Goal: Check status: Check status

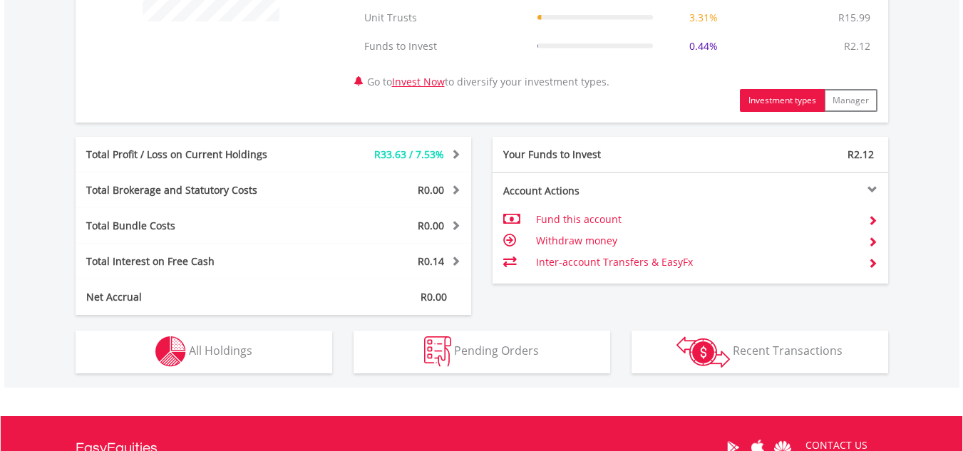
scroll to position [672, 0]
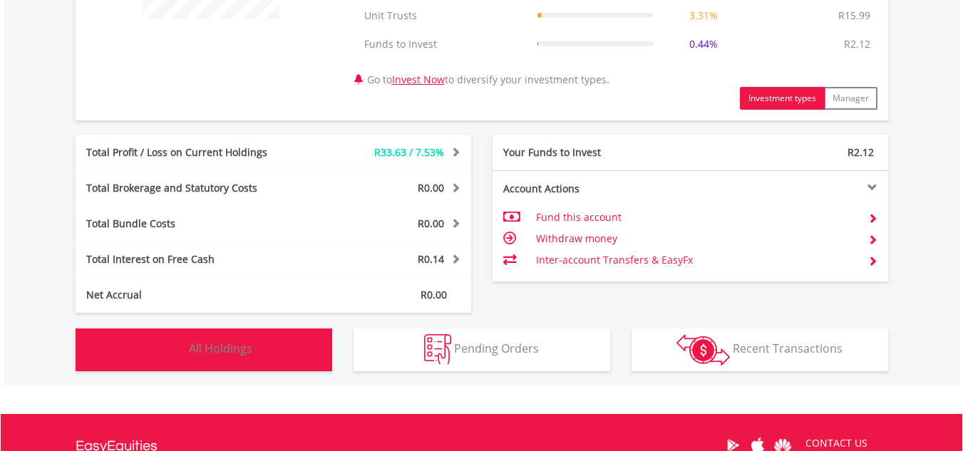
click at [264, 344] on button "Holdings All Holdings" at bounding box center [204, 350] width 257 height 43
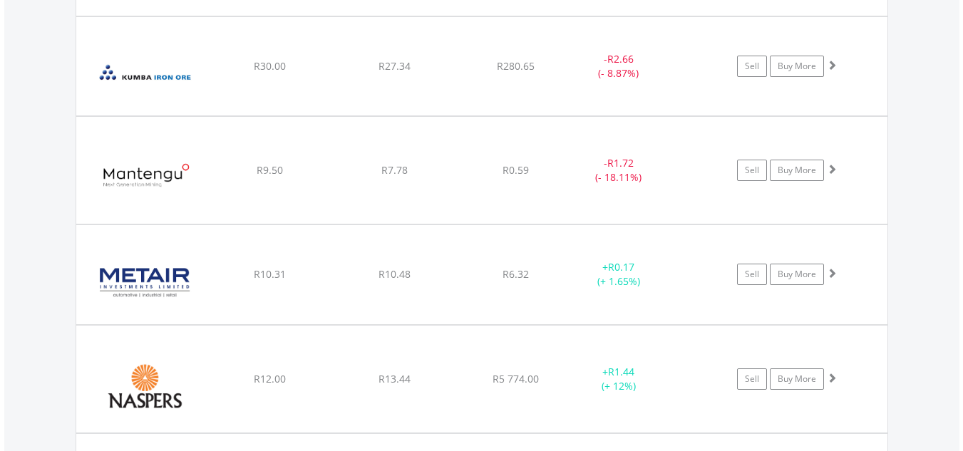
scroll to position [1874, 0]
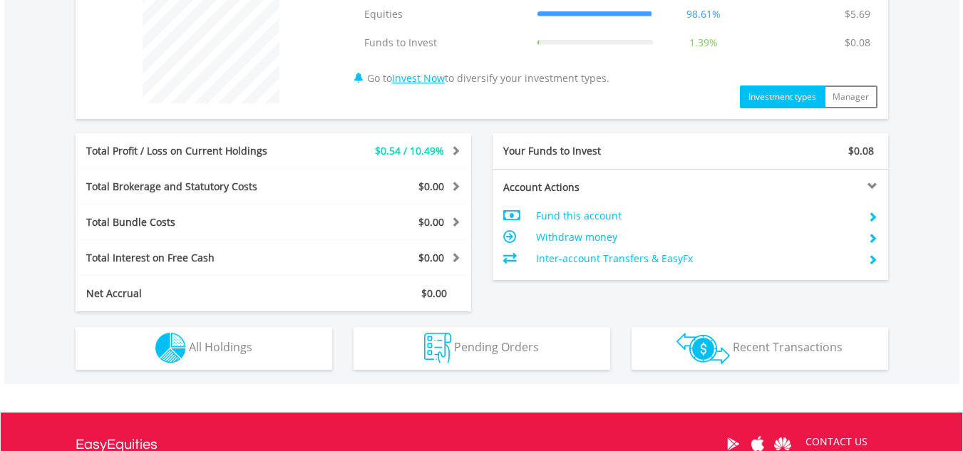
scroll to position [595, 0]
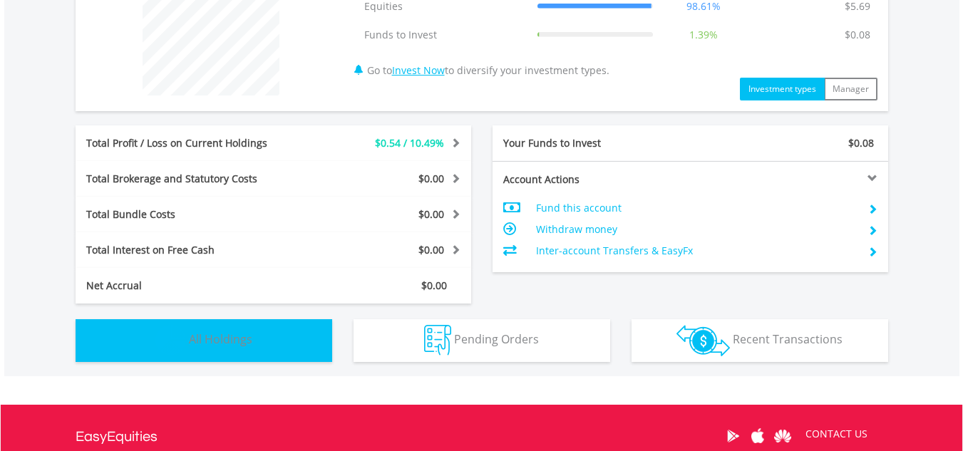
click at [274, 327] on button "Holdings All Holdings" at bounding box center [204, 340] width 257 height 43
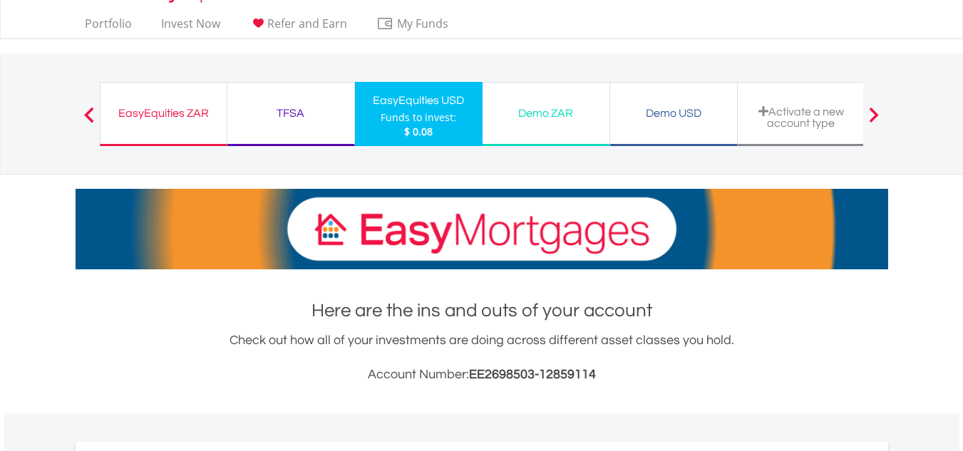
scroll to position [0, 0]
